Goal: Task Accomplishment & Management: Use online tool/utility

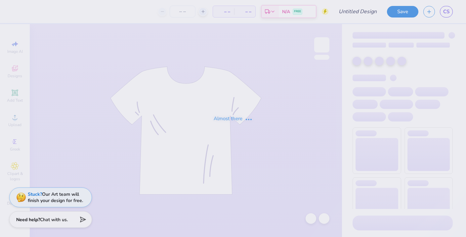
type input "DPHIE- Fall Bid Day"
click at [183, 11] on div "Almost there" at bounding box center [233, 118] width 466 height 237
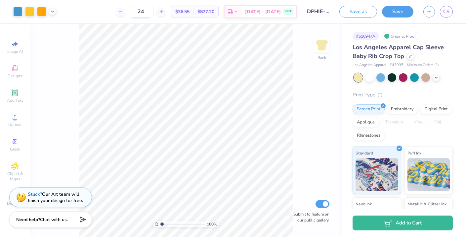
click at [163, 12] on div "24" at bounding box center [141, 12] width 50 height 12
drag, startPoint x: 157, startPoint y: 10, endPoint x: 135, endPoint y: 10, distance: 22.5
click at [134, 10] on div "24" at bounding box center [141, 12] width 50 height 12
type input "35"
click at [54, 10] on icon at bounding box center [52, 10] width 5 height 5
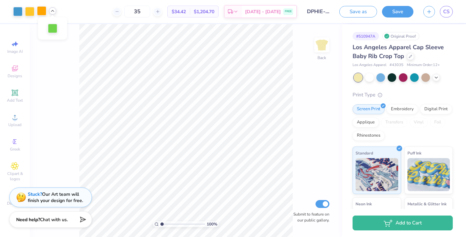
click at [40, 10] on div at bounding box center [41, 10] width 9 height 9
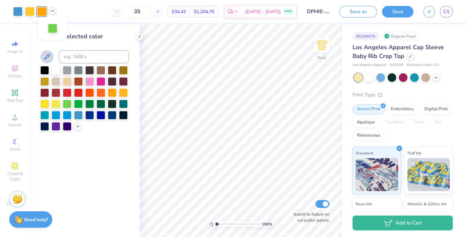
click at [48, 57] on icon at bounding box center [47, 57] width 8 height 8
click at [142, 35] on icon at bounding box center [139, 36] width 5 height 5
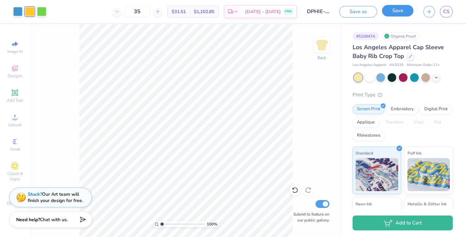
click at [404, 14] on button "Save" at bounding box center [397, 11] width 31 height 12
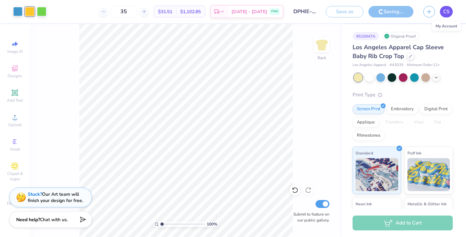
click at [448, 15] on span "CS" at bounding box center [446, 12] width 6 height 8
